Goal: Transaction & Acquisition: Purchase product/service

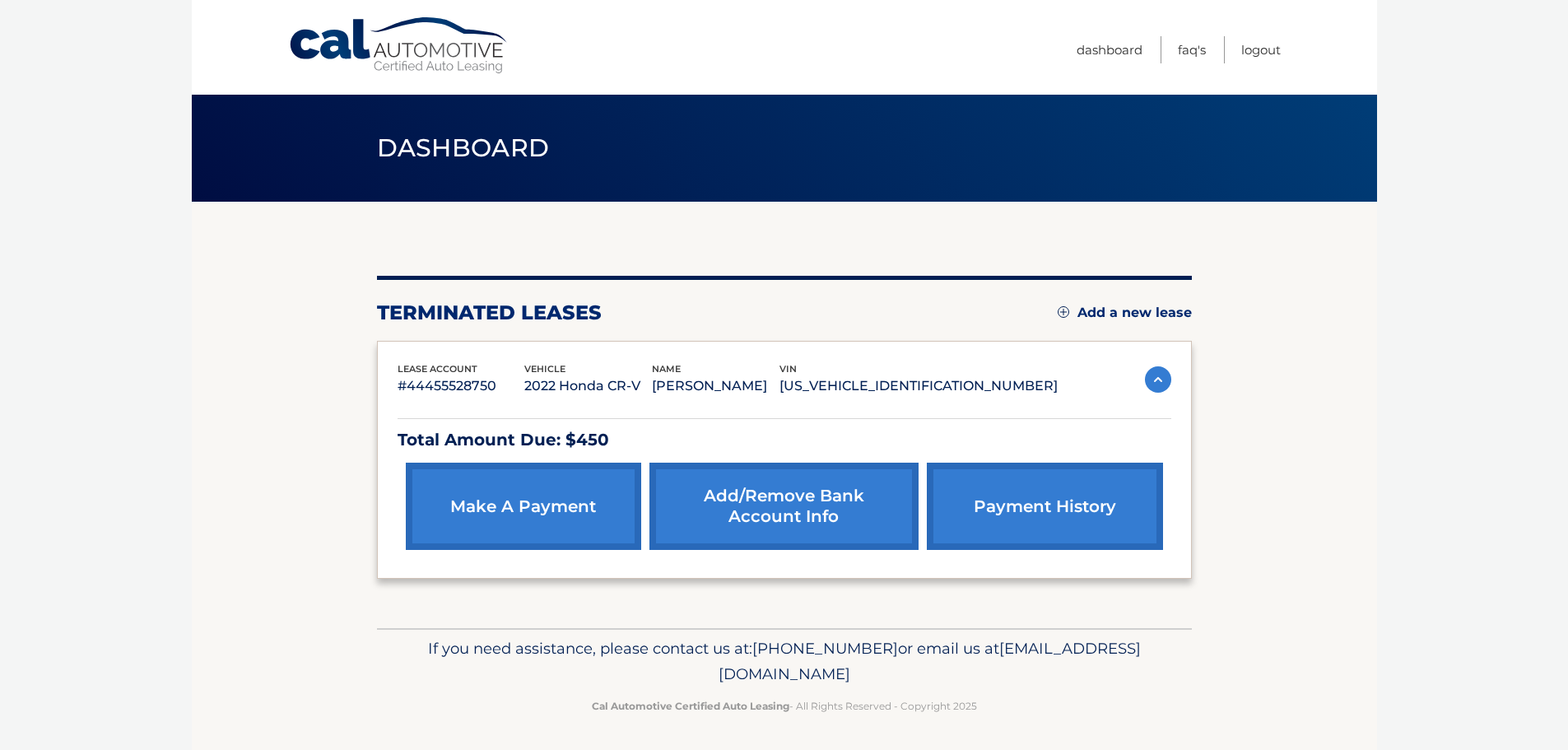
click at [543, 516] on link "make a payment" at bounding box center [523, 506] width 235 height 87
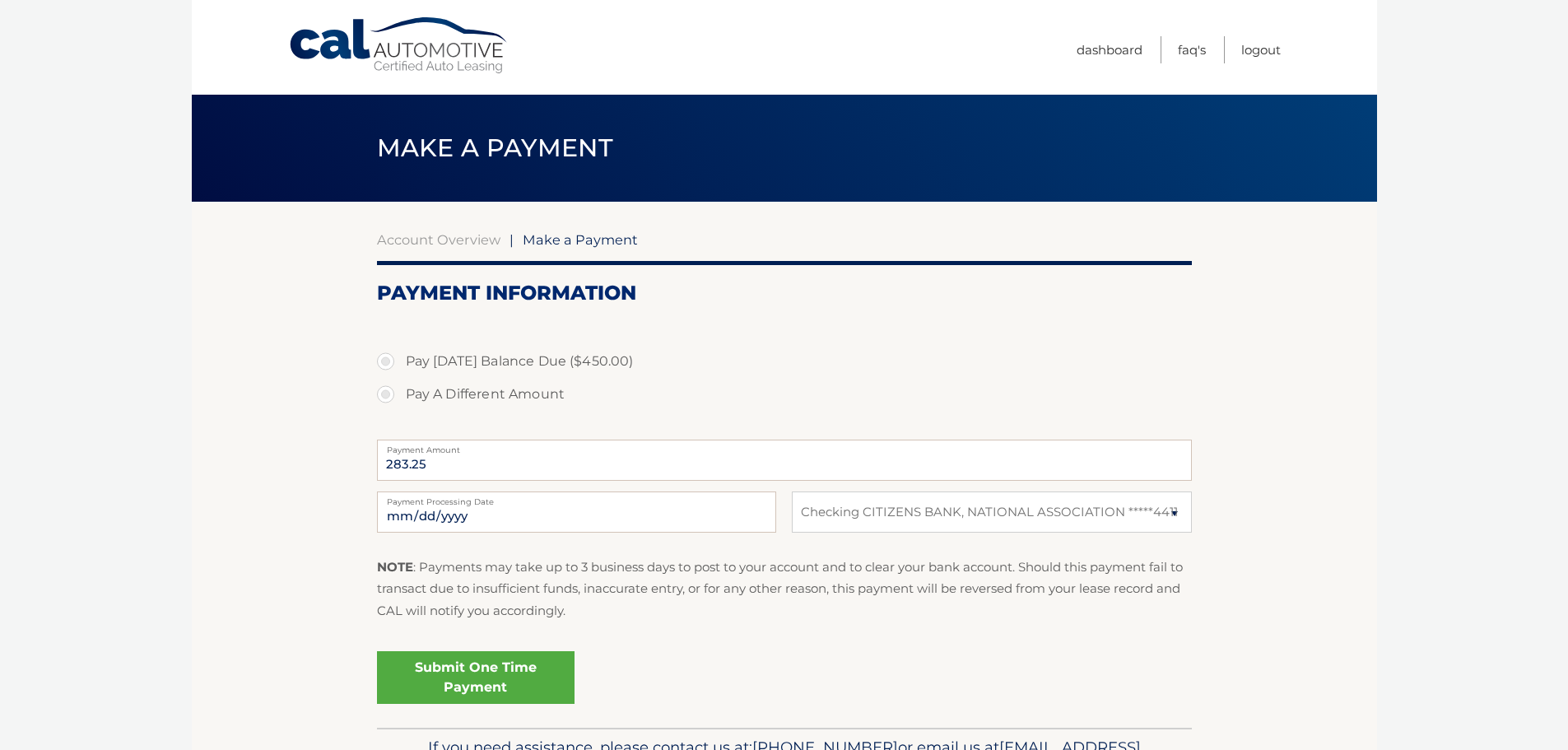
select select "ODg4Y2UzODEtZDdiMC00NTFmLWIwNmQtYTAzNzU2NDc5YWQw"
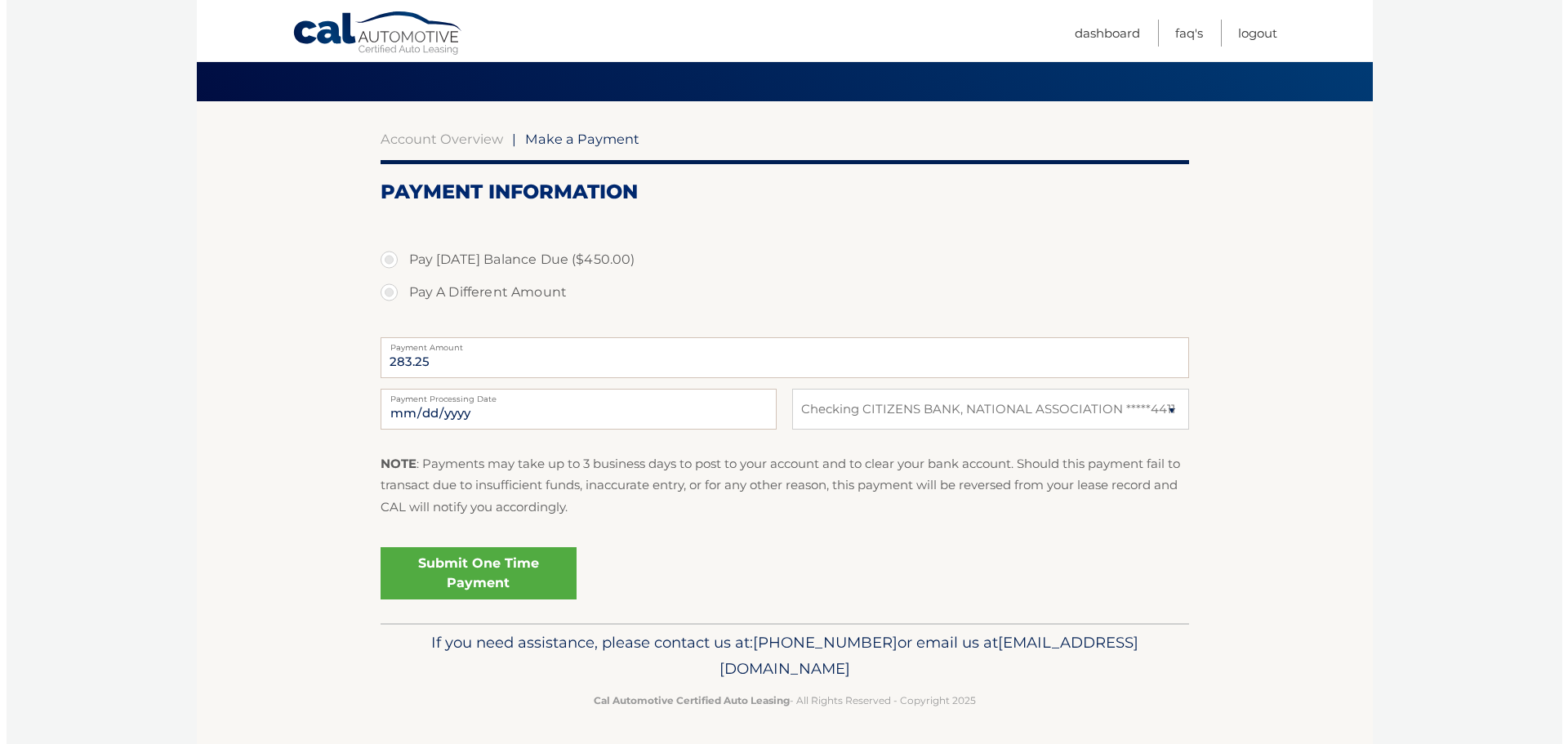
scroll to position [102, 0]
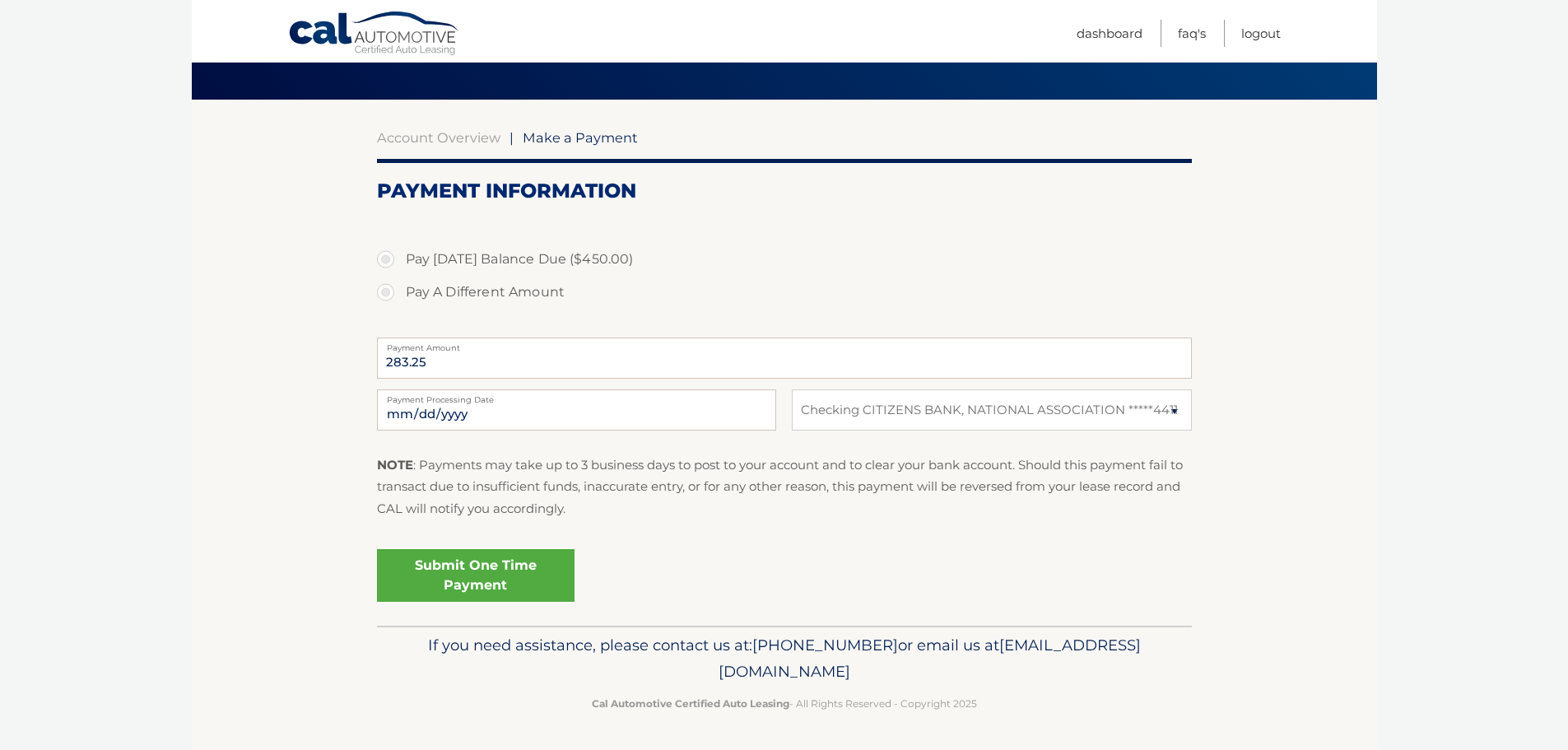
click at [390, 260] on label "Pay [DATE] Balance Due ($450.00)" at bounding box center [784, 259] width 814 height 33
click at [390, 260] on input "Pay [DATE] Balance Due ($450.00)" at bounding box center [391, 256] width 17 height 27
radio input "true"
type input "450.00"
click at [481, 587] on link "Submit One Time Payment" at bounding box center [476, 576] width 198 height 53
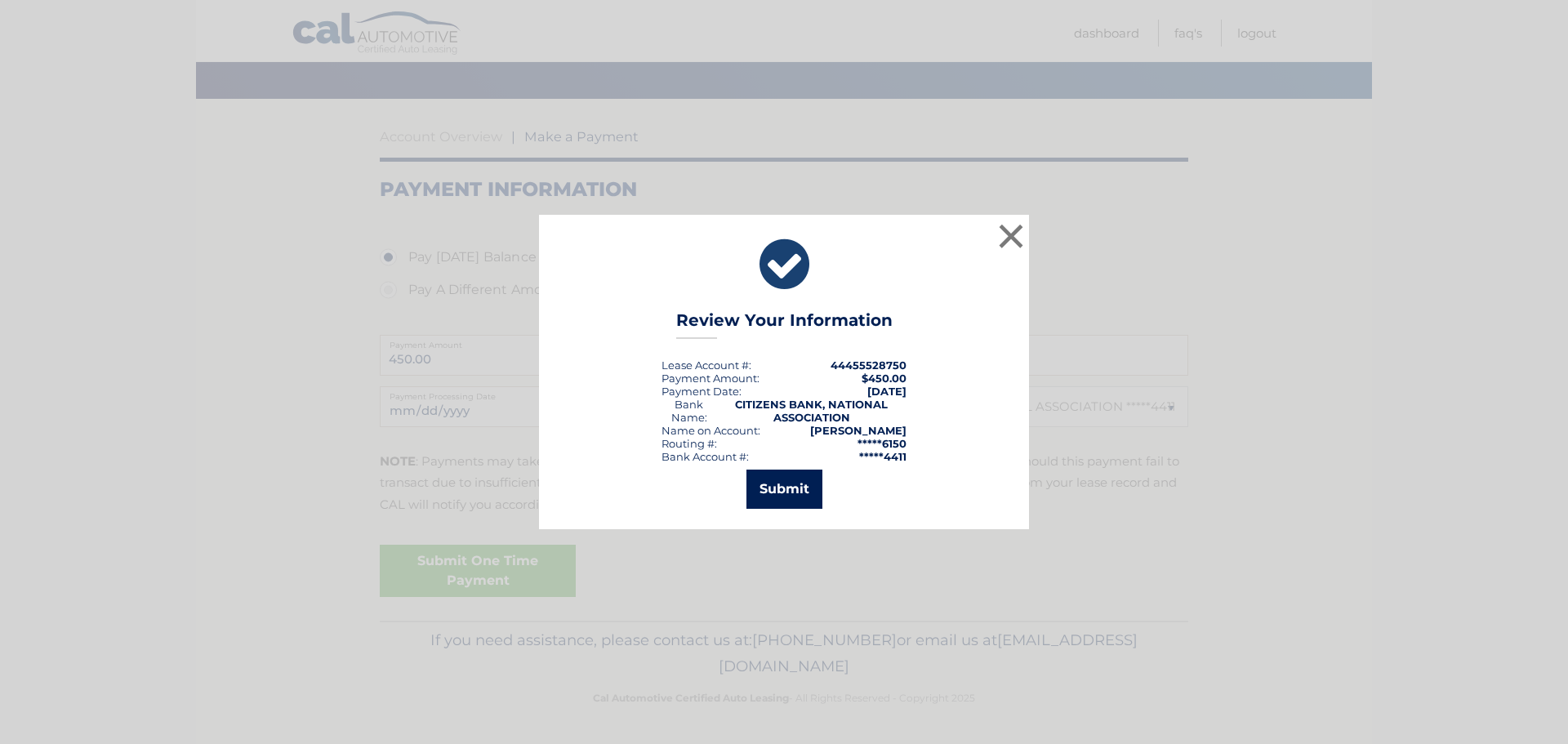
click at [784, 491] on button "Submit" at bounding box center [784, 489] width 76 height 39
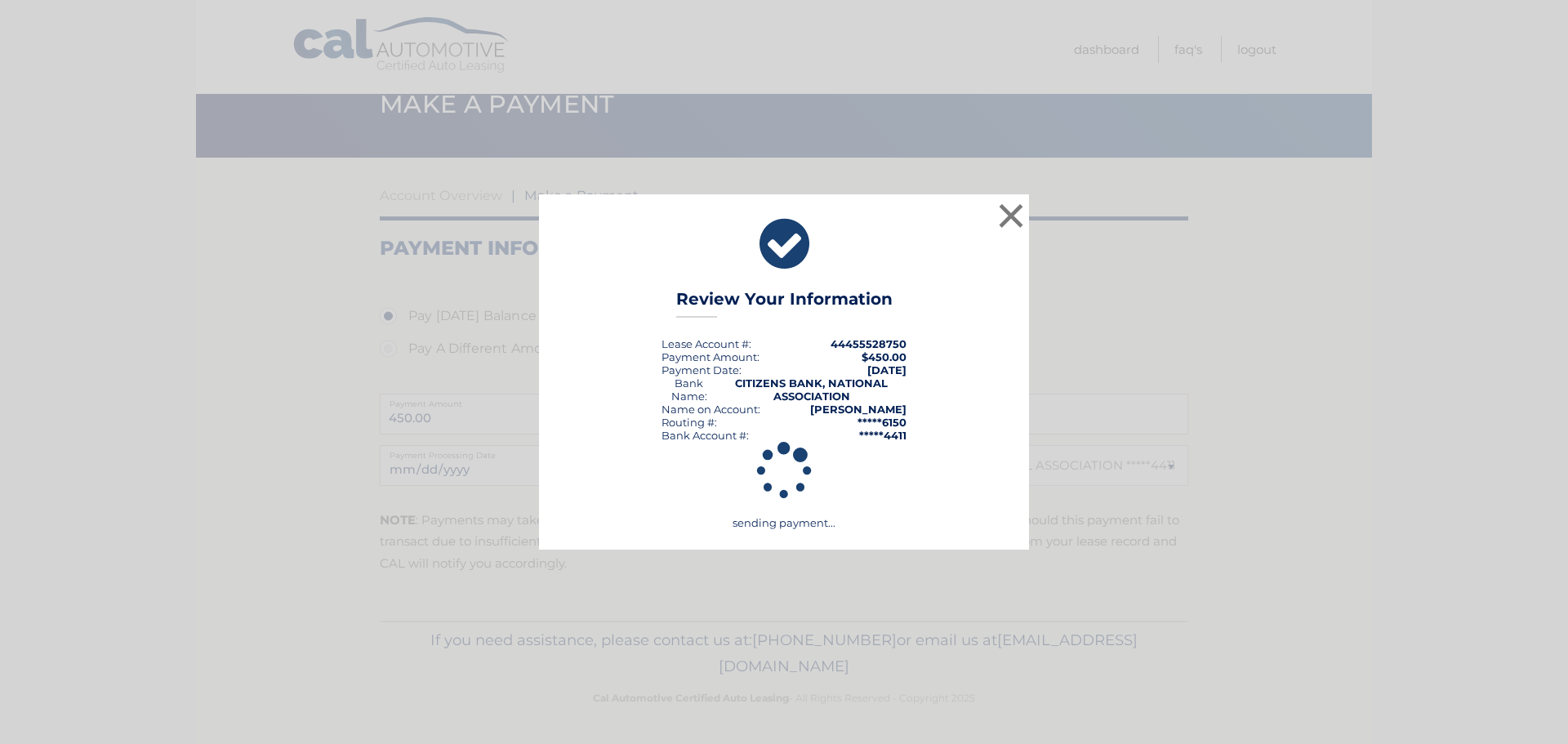
scroll to position [42, 0]
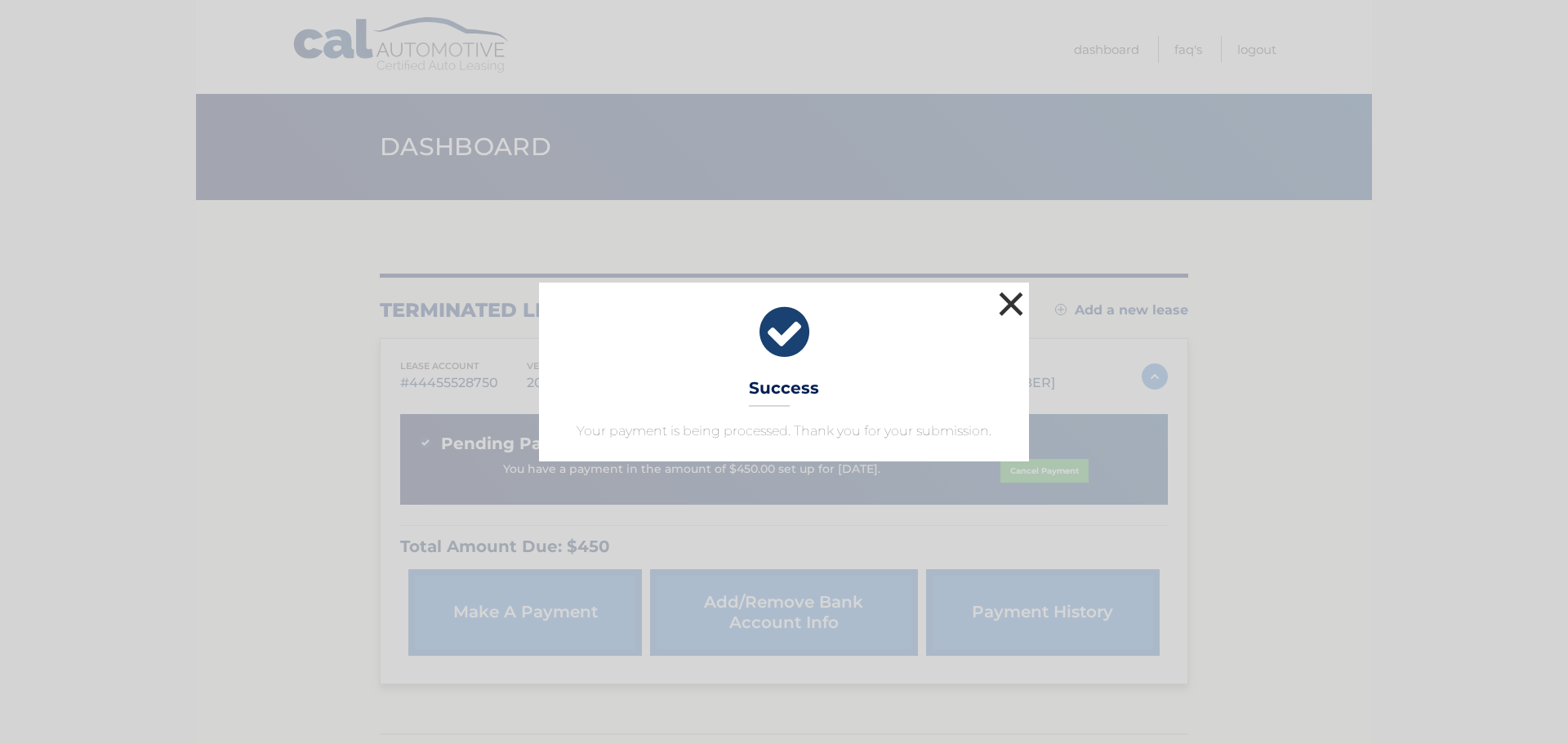
click at [1011, 300] on button "×" at bounding box center [1011, 303] width 32 height 32
